Goal: Task Accomplishment & Management: Use online tool/utility

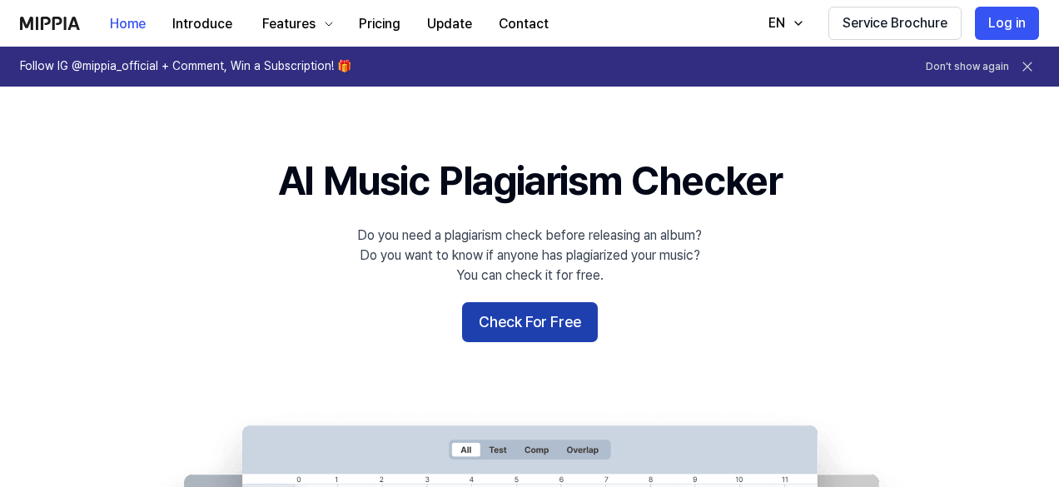
click at [525, 318] on button "Check For Free" at bounding box center [530, 322] width 136 height 40
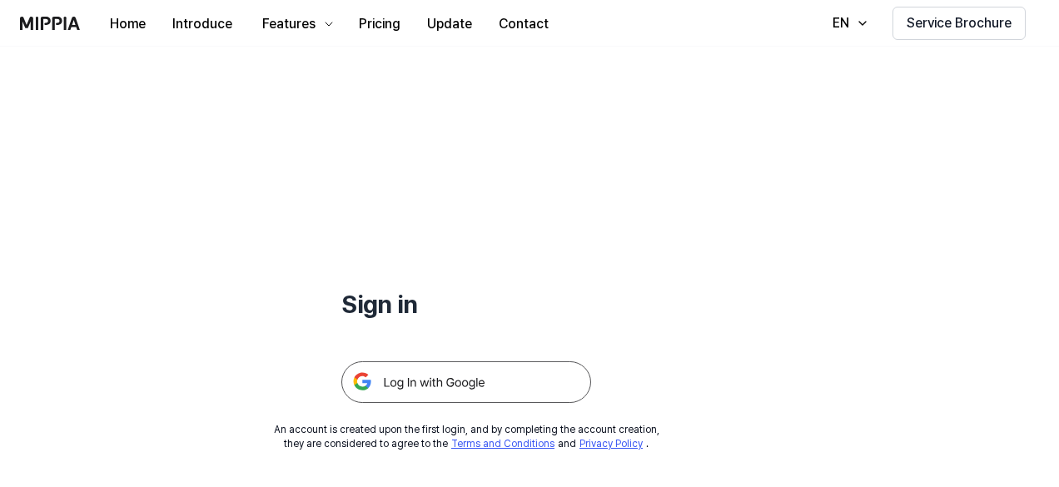
click at [477, 379] on img at bounding box center [466, 382] width 250 height 42
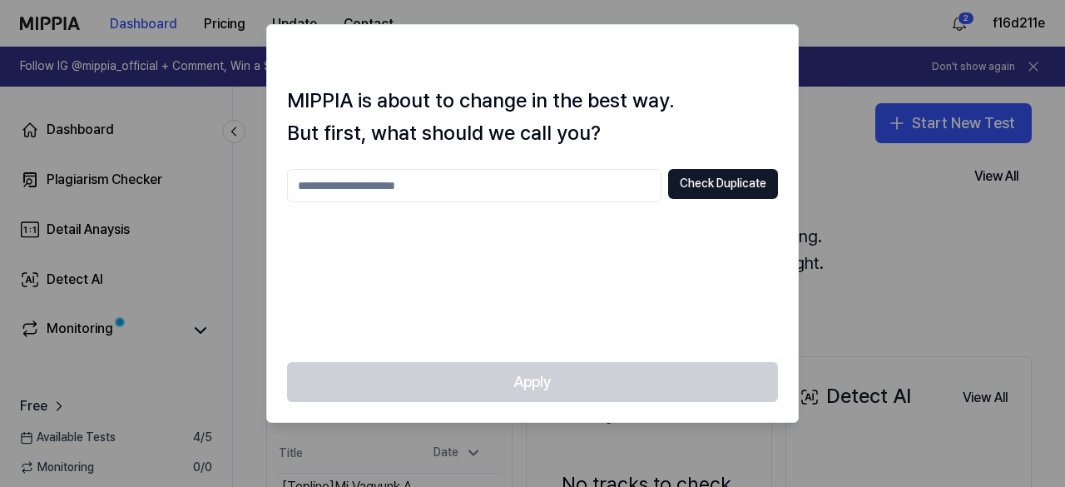
click at [588, 189] on input "text" at bounding box center [474, 185] width 375 height 33
type input "**"
click at [747, 183] on button "Check Duplicate" at bounding box center [723, 184] width 110 height 30
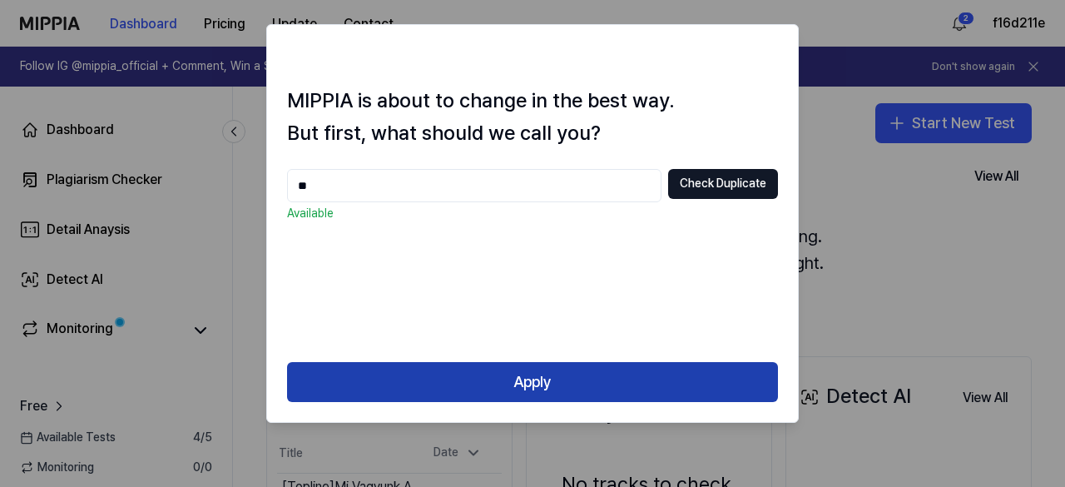
click at [535, 375] on button "Apply" at bounding box center [532, 382] width 491 height 40
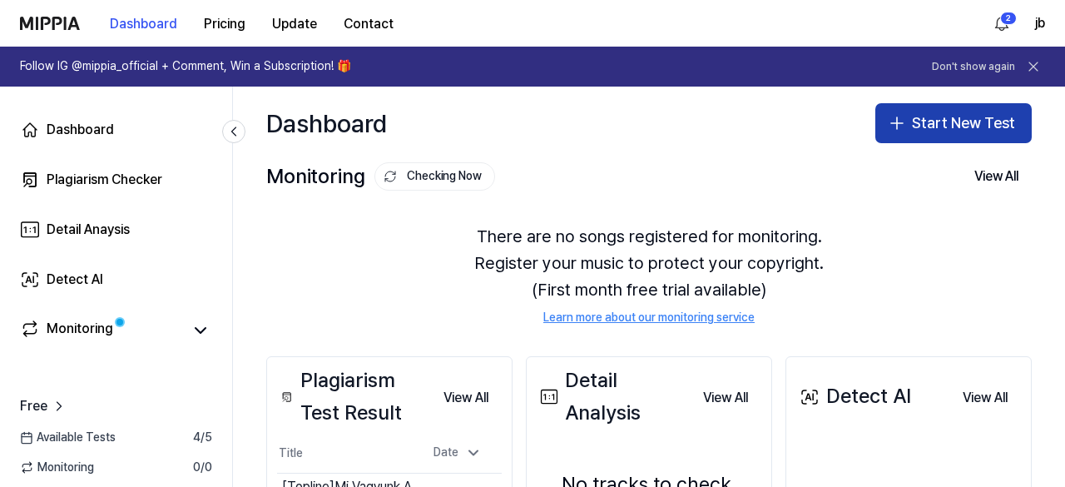
click at [957, 131] on button "Start New Test" at bounding box center [954, 123] width 156 height 40
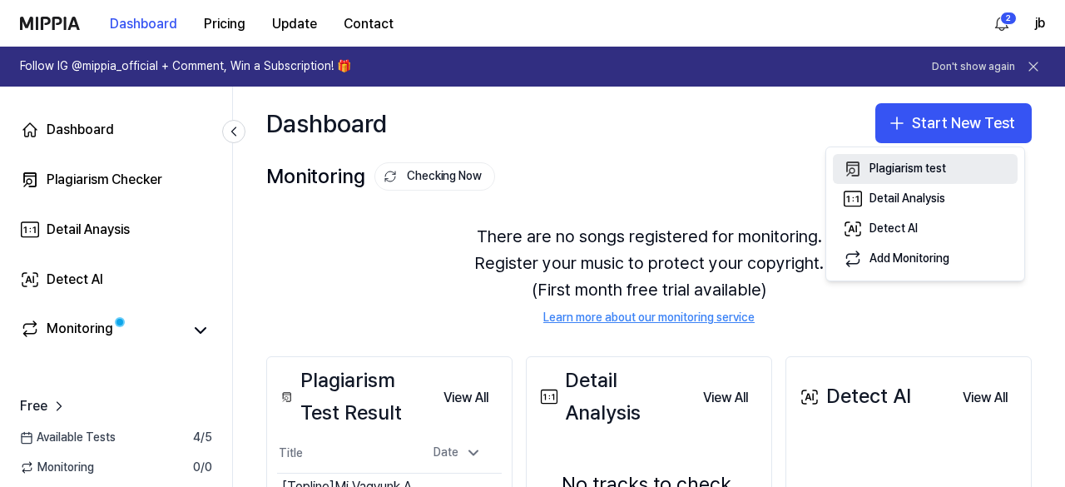
click at [909, 166] on div "Plagiarism test" at bounding box center [908, 169] width 77 height 17
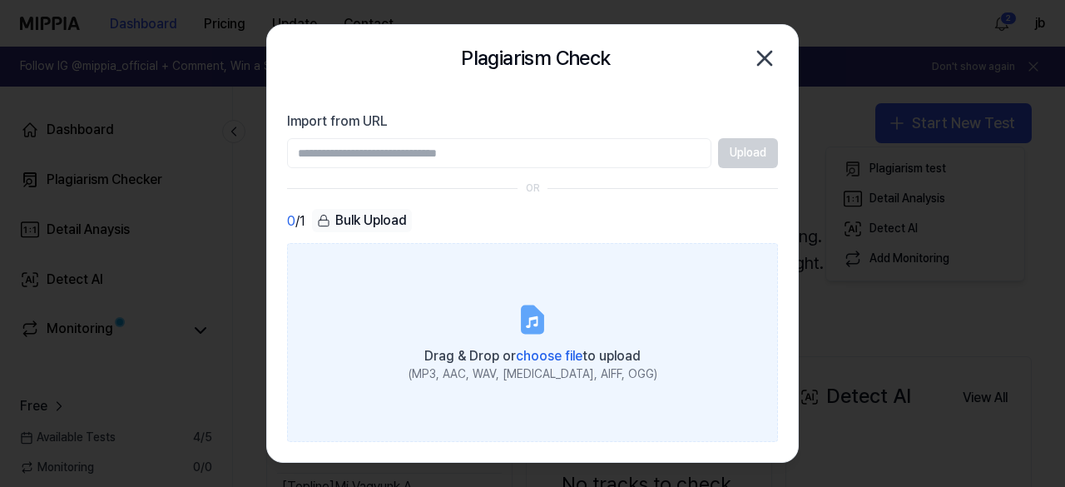
click at [532, 354] on span "choose file" at bounding box center [549, 356] width 67 height 16
click at [0, 0] on input "Drag & Drop or choose file to upload (MP3, AAC, WAV, FLAC, AIFF, OGG)" at bounding box center [0, 0] width 0 height 0
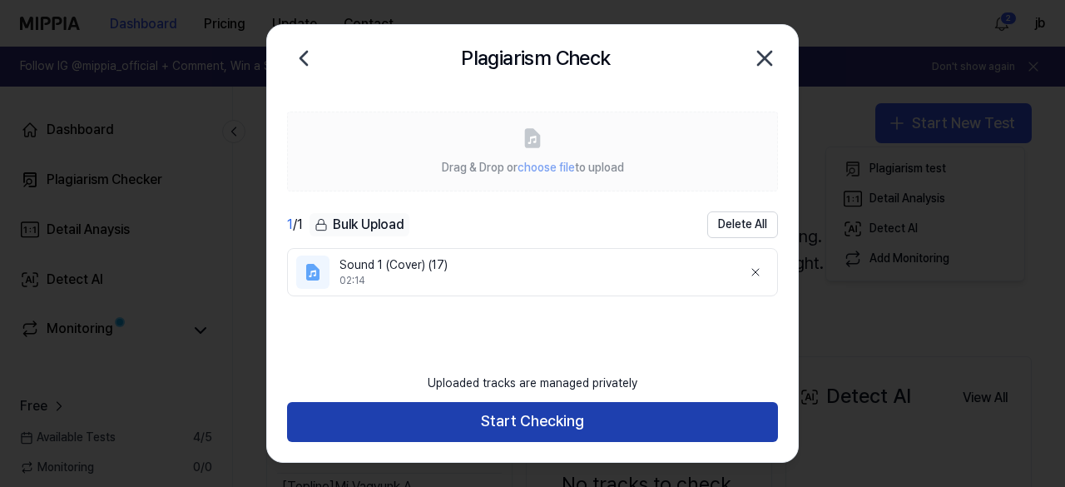
click at [489, 429] on button "Start Checking" at bounding box center [532, 422] width 491 height 40
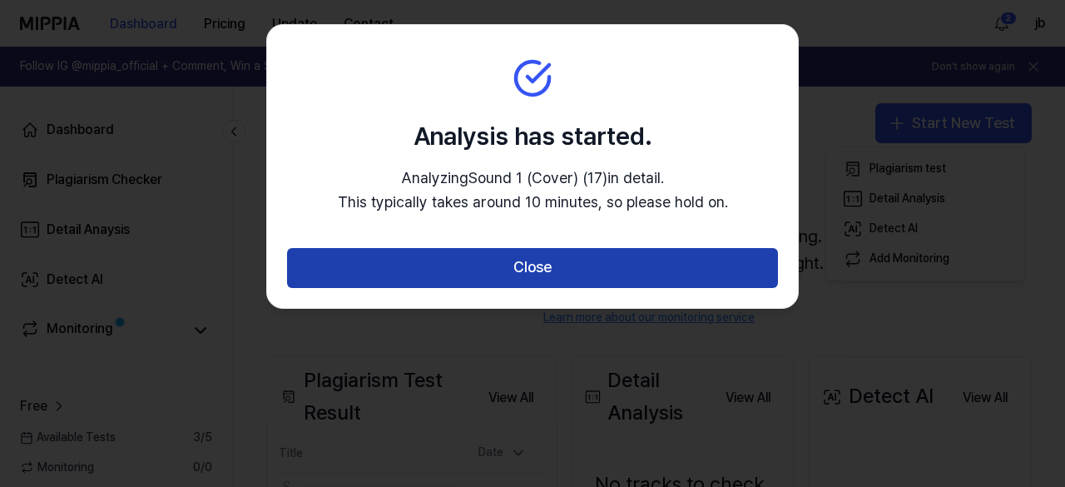
click at [533, 280] on button "Close" at bounding box center [532, 268] width 491 height 40
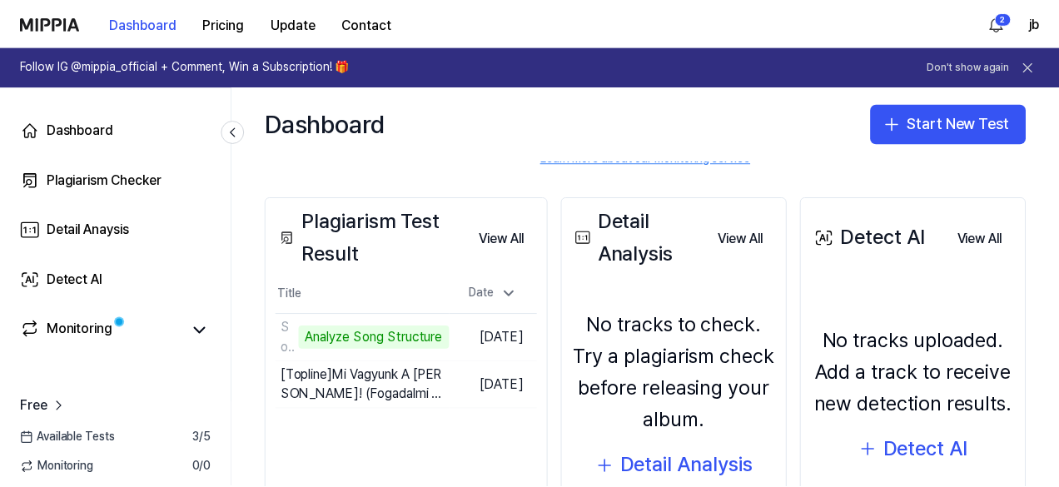
scroll to position [161, 0]
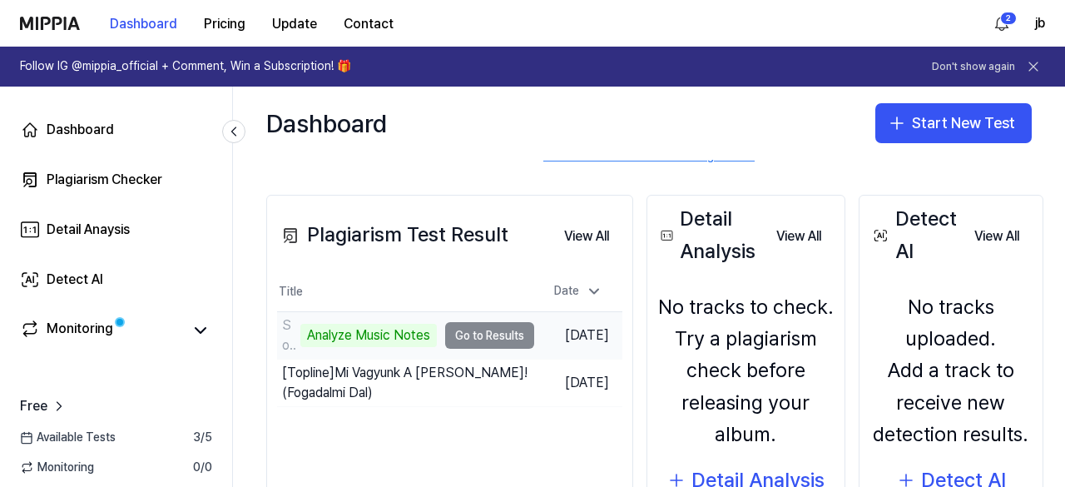
click at [469, 344] on td "Sound 1 (Cover) (17) Analyze Music Notes Go to Results" at bounding box center [405, 335] width 257 height 47
click at [491, 337] on td "Sound 1 (Cover) (17) Analyze Music Notes Go to Results" at bounding box center [405, 335] width 257 height 47
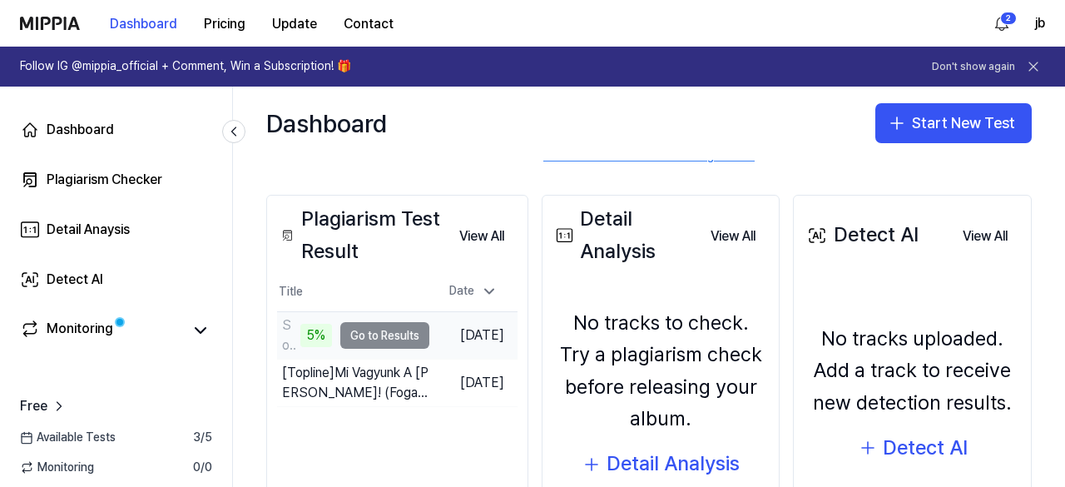
click at [404, 330] on td "Sound 1 (Cover) (17) 5% Go to Results" at bounding box center [353, 335] width 152 height 47
click at [404, 330] on td "Sound 1 (Cover) (17) 7% Go to Results" at bounding box center [353, 335] width 152 height 47
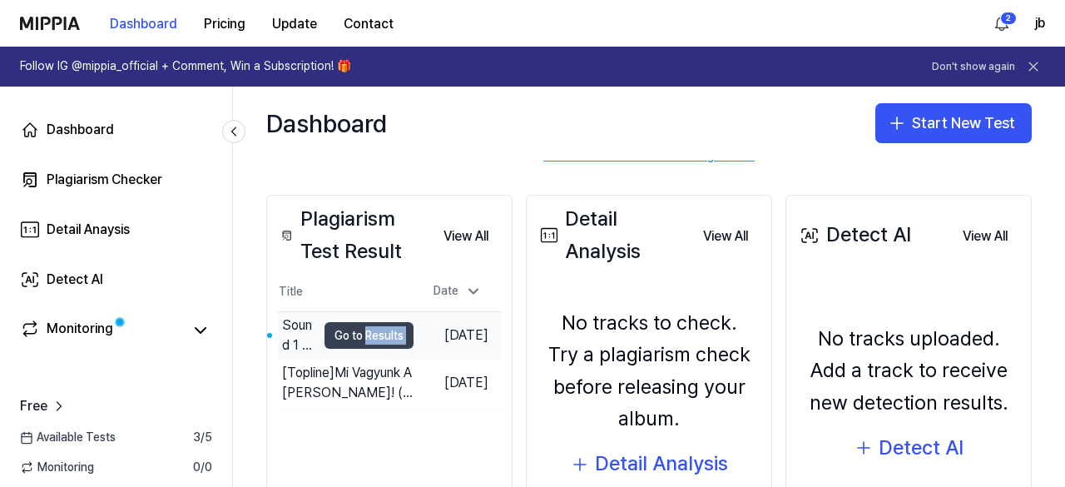
click at [370, 336] on button "Go to Results" at bounding box center [369, 335] width 89 height 27
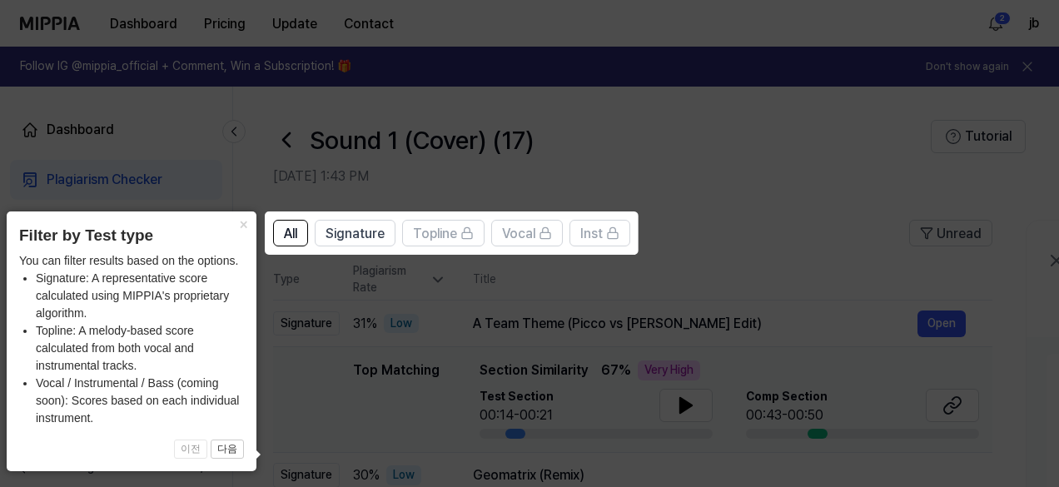
click at [782, 156] on icon at bounding box center [532, 243] width 1065 height 487
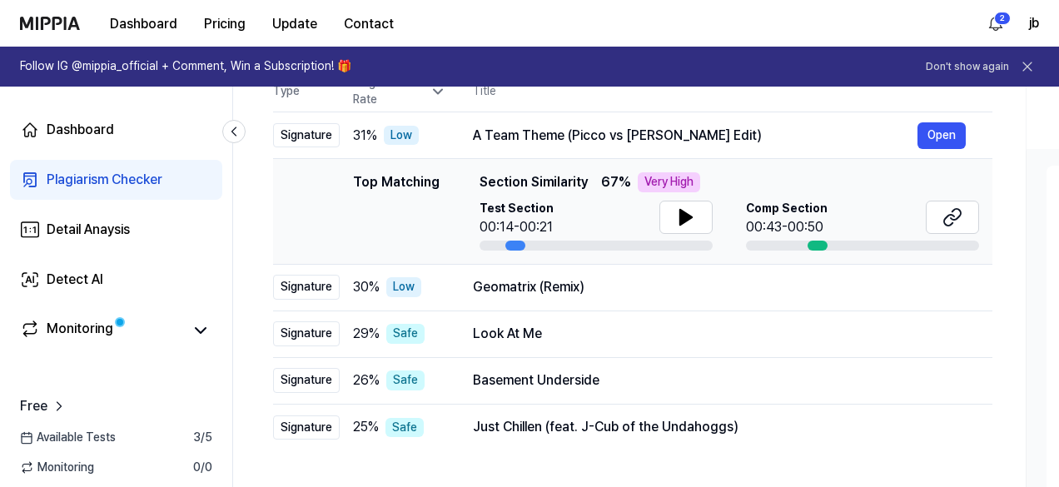
scroll to position [191, 0]
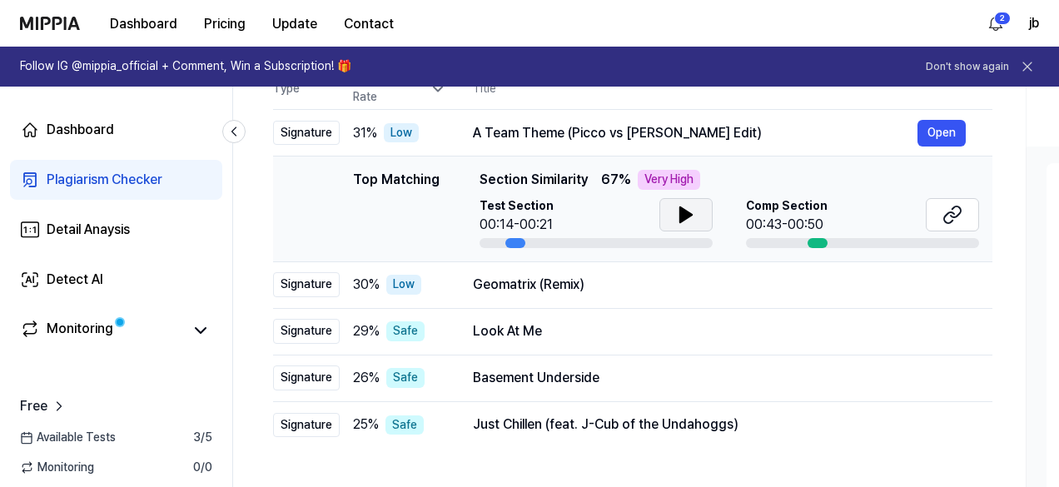
click at [683, 216] on icon at bounding box center [686, 214] width 12 height 15
click at [683, 216] on icon at bounding box center [686, 215] width 20 height 20
click at [947, 216] on icon at bounding box center [952, 215] width 20 height 20
click at [937, 326] on button "Open" at bounding box center [941, 331] width 48 height 27
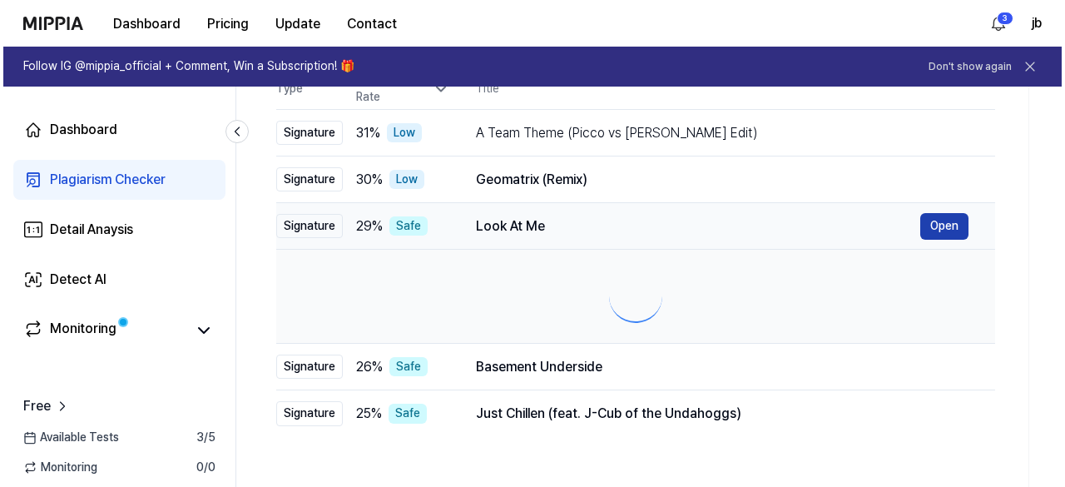
scroll to position [0, 0]
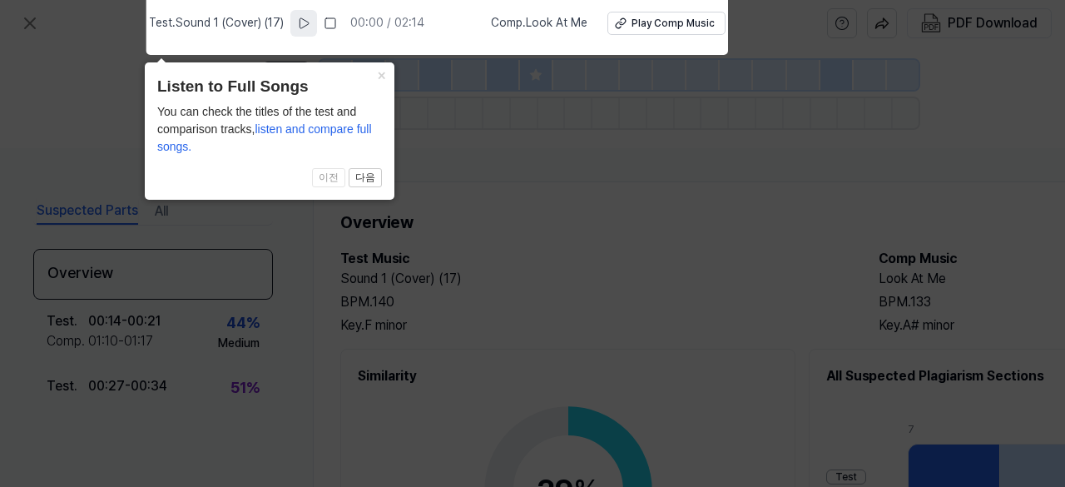
click at [308, 28] on icon at bounding box center [303, 23] width 13 height 13
click at [636, 19] on div "Play Comp Music" at bounding box center [672, 24] width 83 height 14
click at [307, 22] on rect at bounding box center [306, 23] width 2 height 10
click at [578, 174] on icon at bounding box center [532, 239] width 1065 height 495
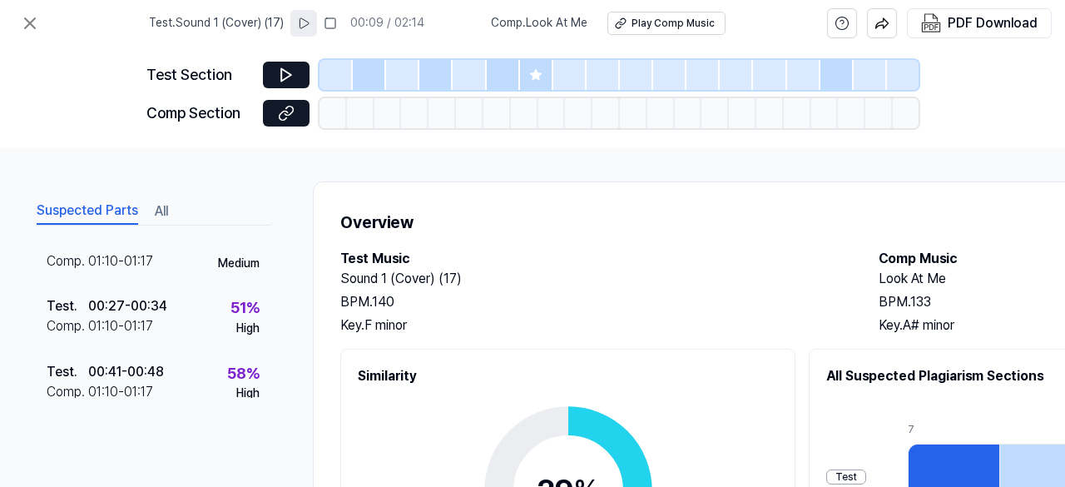
scroll to position [82, 0]
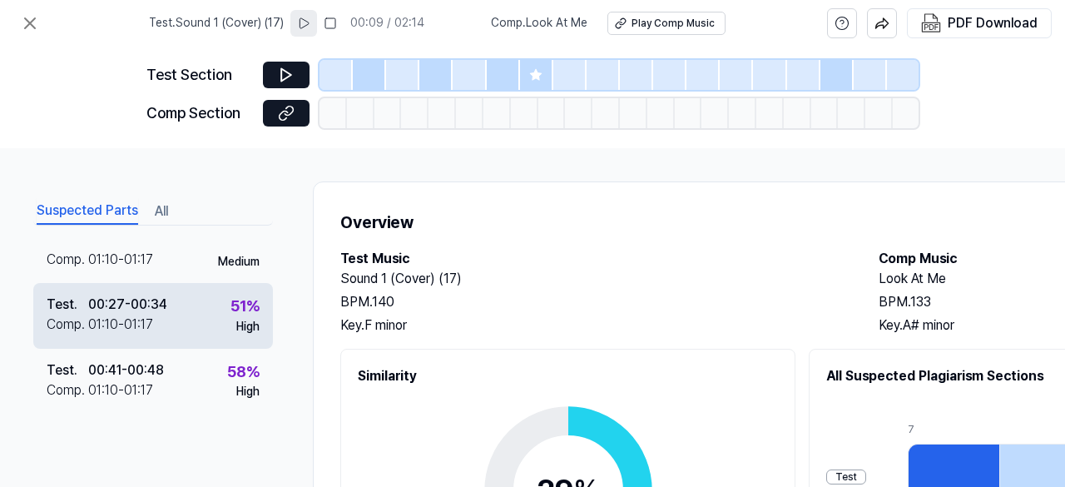
click at [218, 299] on div "Test . 00:27 - 00:34 Comp . 01:10 - 01:17 51 % High" at bounding box center [153, 315] width 240 height 65
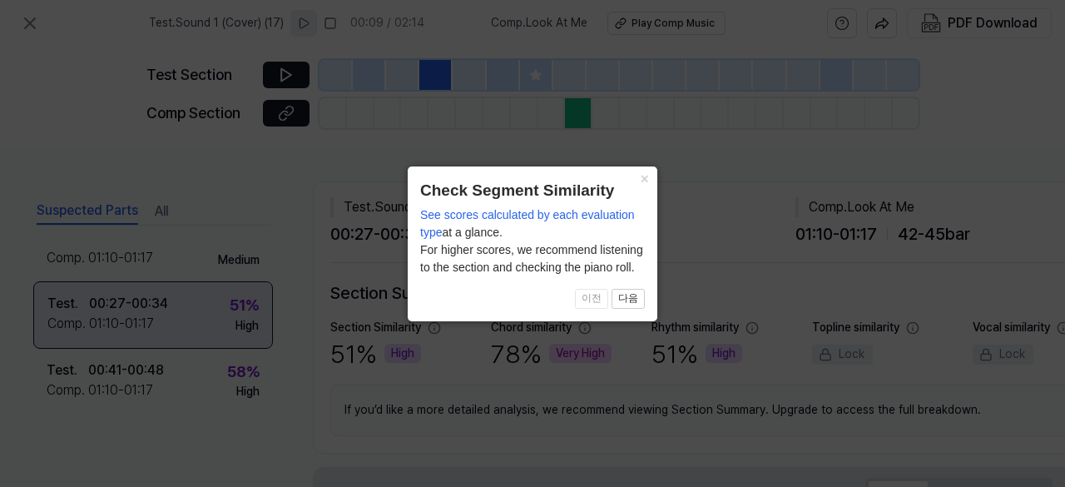
scroll to position [80, 0]
click at [646, 179] on button "×" at bounding box center [644, 177] width 27 height 23
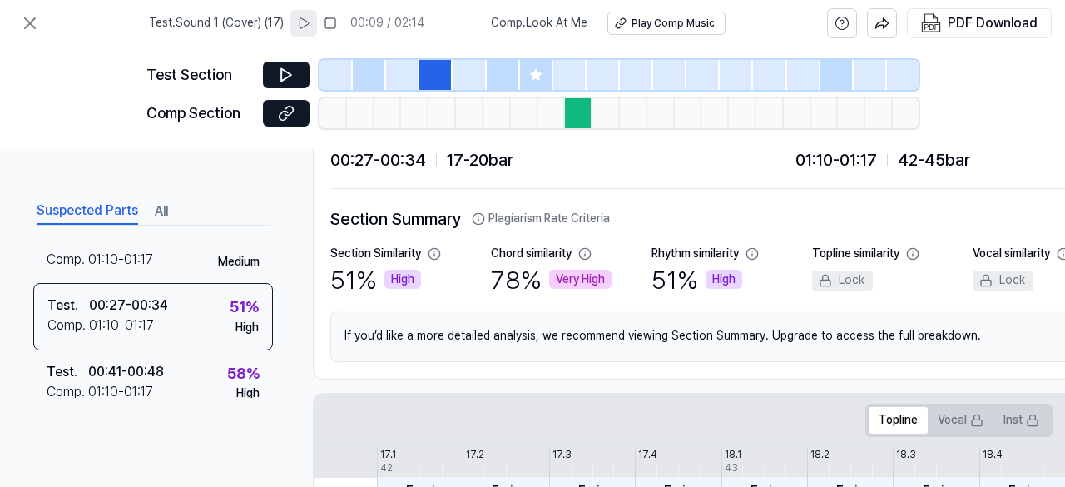
scroll to position [75, 0]
click at [285, 72] on icon at bounding box center [286, 75] width 17 height 17
click at [576, 76] on div at bounding box center [569, 75] width 33 height 30
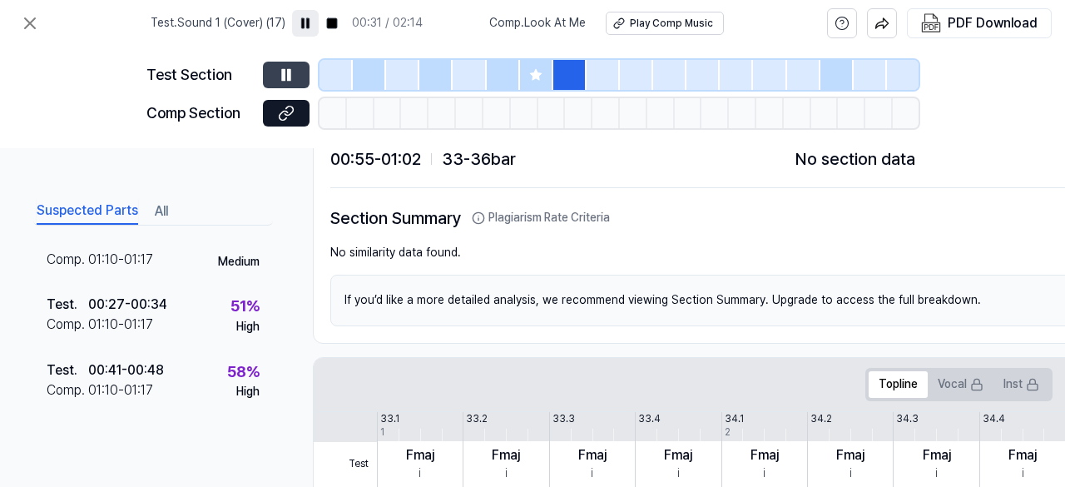
click at [414, 78] on div at bounding box center [402, 75] width 33 height 30
click at [348, 83] on div at bounding box center [336, 75] width 33 height 30
